Goal: Task Accomplishment & Management: Manage account settings

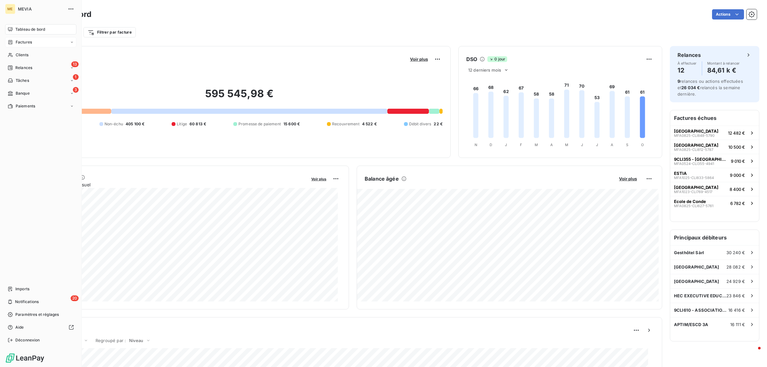
click at [13, 43] on div "Factures" at bounding box center [20, 42] width 24 height 6
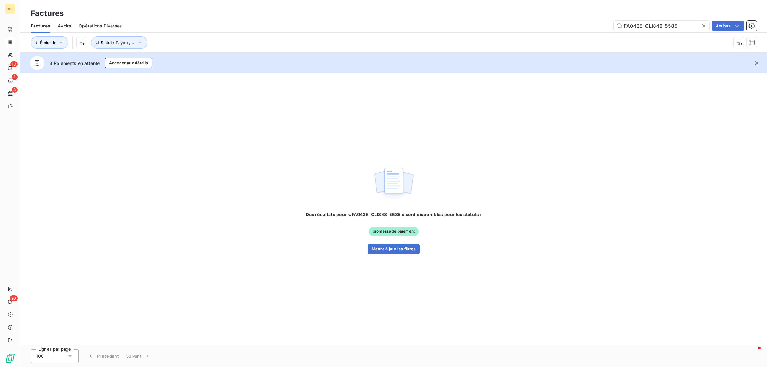
drag, startPoint x: 683, startPoint y: 24, endPoint x: 392, endPoint y: 25, distance: 290.9
click at [393, 26] on div "FA0425-CLI848-5585 Actions" at bounding box center [443, 26] width 628 height 10
click at [692, 27] on input "FA0425-CLI848-5585" at bounding box center [662, 26] width 96 height 10
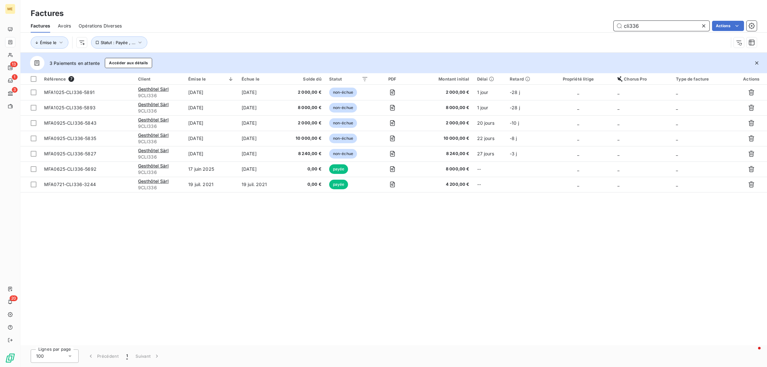
drag, startPoint x: 647, startPoint y: 24, endPoint x: 560, endPoint y: 21, distance: 87.0
click at [560, 21] on div "cli336 Actions" at bounding box center [443, 26] width 628 height 10
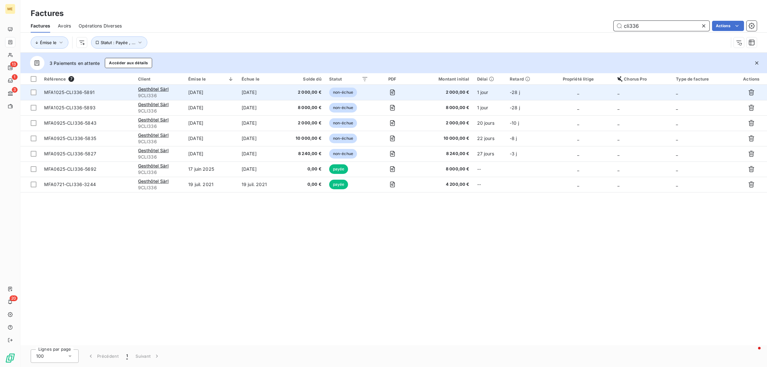
type input "cli336"
click at [227, 92] on td "[DATE]" at bounding box center [210, 92] width 53 height 15
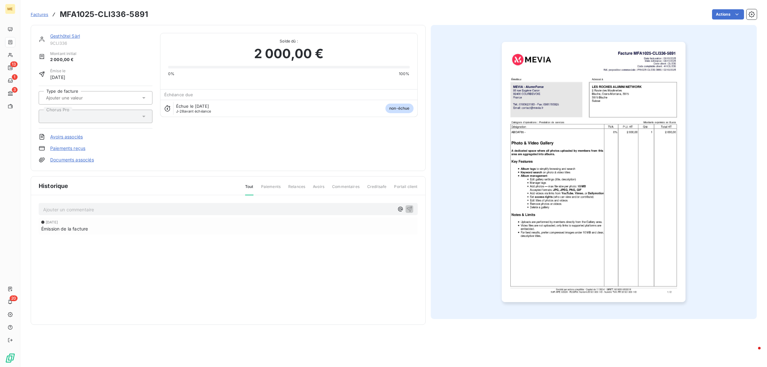
click at [75, 41] on span "9CLI336" at bounding box center [101, 43] width 102 height 5
click at [74, 39] on div "Gesthôtel Sàrl" at bounding box center [101, 36] width 102 height 6
click at [73, 39] on link "Gesthôtel Sàrl" at bounding box center [65, 35] width 30 height 5
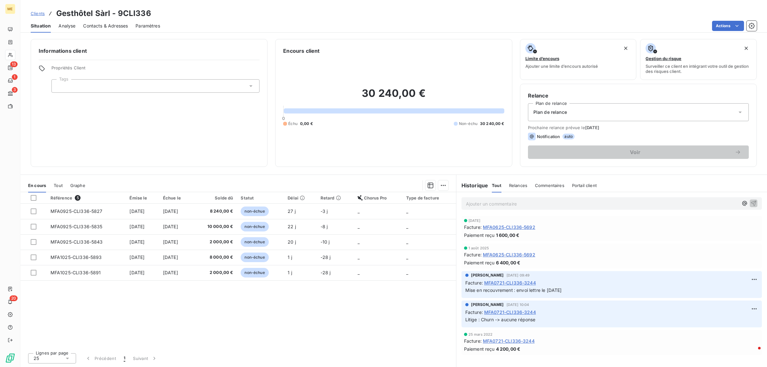
click at [119, 24] on span "Contacts & Adresses" at bounding box center [105, 26] width 45 height 6
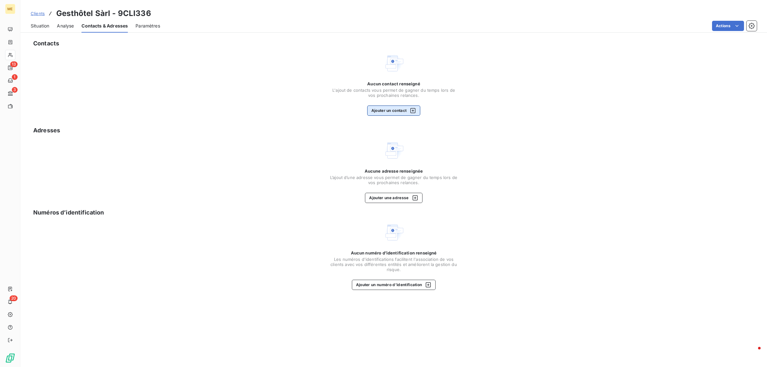
click at [396, 109] on button "Ajouter un contact" at bounding box center [393, 110] width 53 height 10
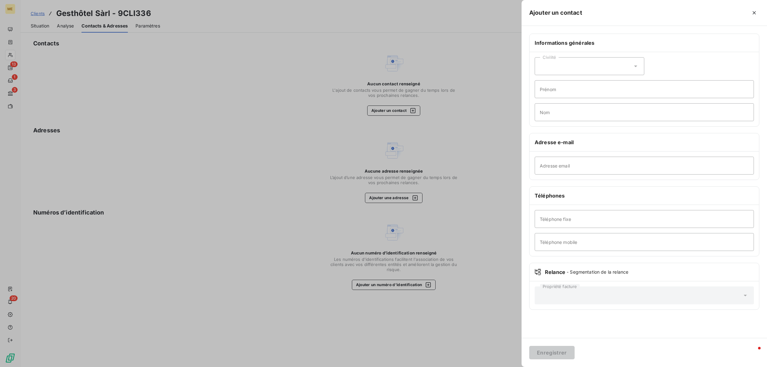
click at [569, 178] on div "Adresse email" at bounding box center [645, 166] width 230 height 28
drag, startPoint x: 573, startPoint y: 167, endPoint x: 349, endPoint y: 86, distance: 237.8
click at [573, 167] on input "Adresse email" at bounding box center [644, 166] width 219 height 18
click at [210, 51] on div at bounding box center [383, 183] width 767 height 367
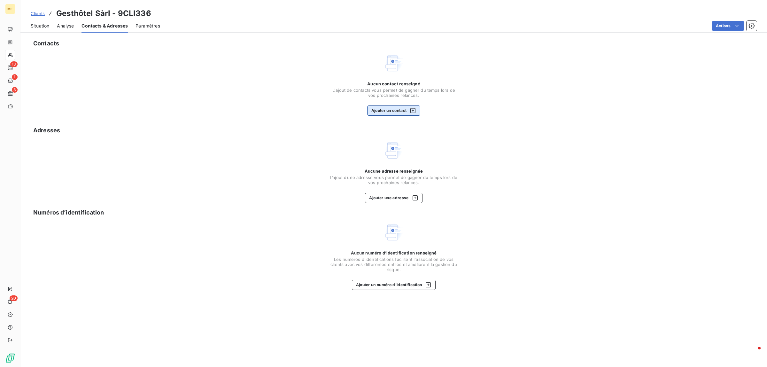
click at [406, 111] on button "Ajouter un contact" at bounding box center [393, 110] width 53 height 10
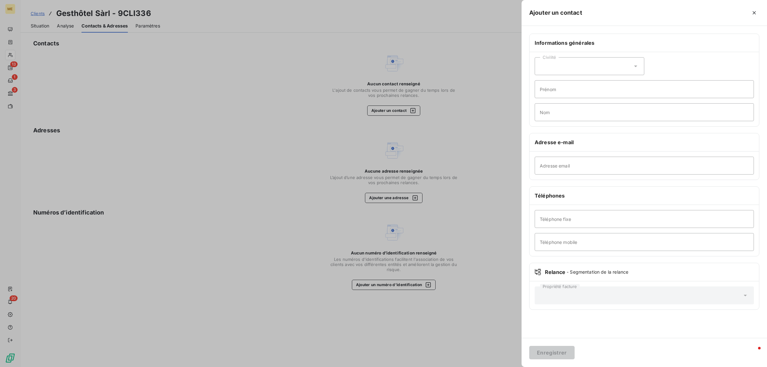
click at [578, 62] on div "Civilité" at bounding box center [590, 66] width 110 height 18
click at [577, 82] on li "Madame" at bounding box center [590, 82] width 110 height 12
click at [578, 93] on input "Prénom" at bounding box center [644, 89] width 219 height 18
type input "[PERSON_NAME]"
click at [540, 117] on input "Nom" at bounding box center [644, 112] width 219 height 18
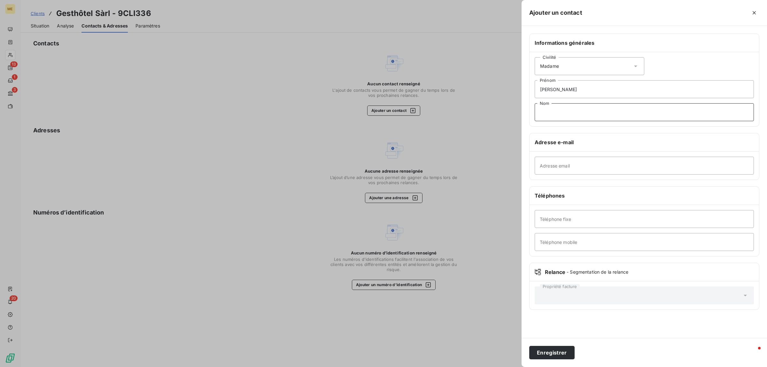
click at [539, 119] on input "Nom" at bounding box center [644, 112] width 219 height 18
click at [557, 119] on input "Nom" at bounding box center [644, 112] width 219 height 18
type input "Grelle"
click at [565, 160] on input "Adresse email" at bounding box center [644, 166] width 219 height 18
paste input "[PERSON_NAME][EMAIL_ADDRESS][DOMAIN_NAME]"
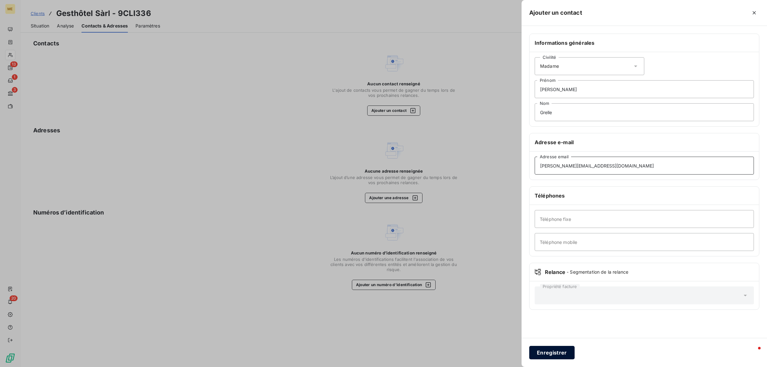
type input "[PERSON_NAME][EMAIL_ADDRESS][DOMAIN_NAME]"
click at [558, 355] on button "Enregistrer" at bounding box center [551, 352] width 45 height 13
